Goal: Transaction & Acquisition: Purchase product/service

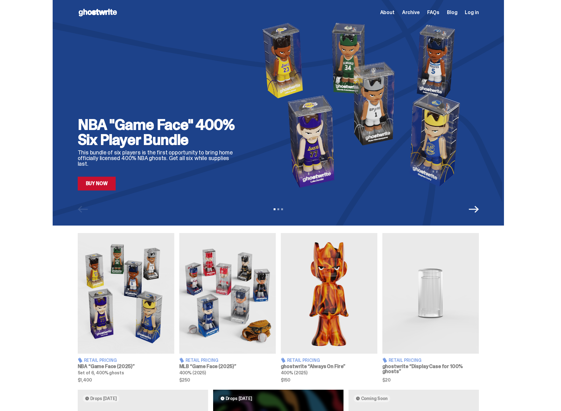
click at [394, 12] on span "About" at bounding box center [387, 12] width 14 height 5
click at [104, 183] on link "Buy Now" at bounding box center [97, 184] width 38 height 14
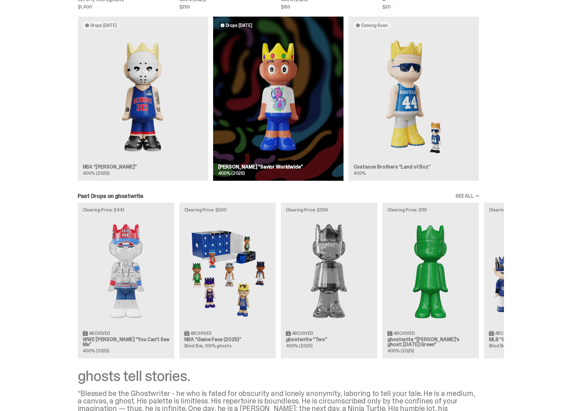
scroll to position [372, 0]
